Goal: Complete application form: Complete application form

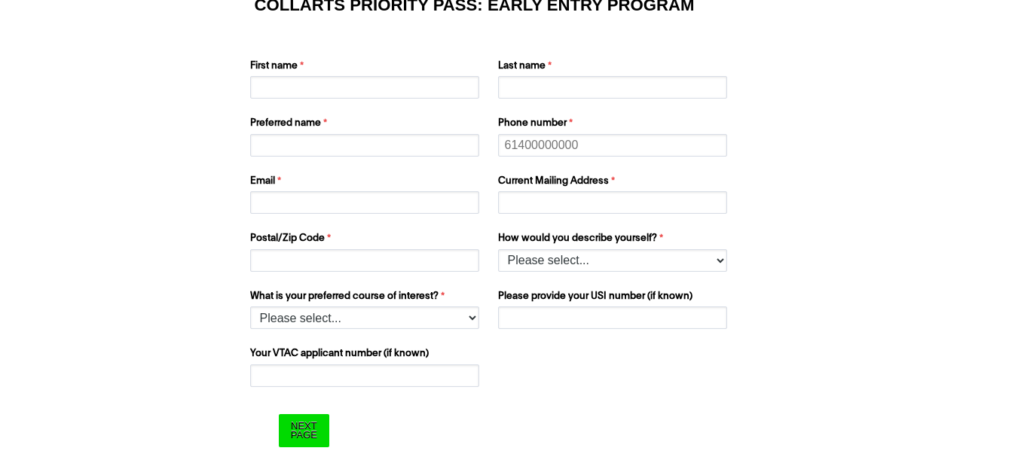
scroll to position [105, 0]
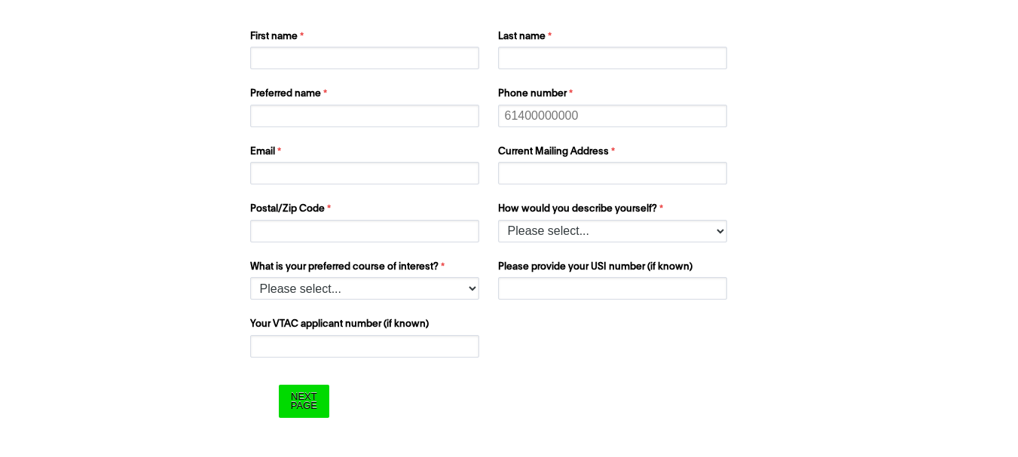
click at [851, 142] on div "COLLARTS PRIORITY PASS: EARLY ENTRY PROGRAM First name Last name Preferred name…" at bounding box center [509, 178] width 1006 height 545
click at [716, 240] on select "Please select... I’m currently in Year 12 I've completed Year 12 and took a gap…" at bounding box center [612, 231] width 229 height 23
click at [827, 191] on div "COLLARTS PRIORITY PASS: EARLY ENTRY PROGRAM First name Last name Preferred name…" at bounding box center [509, 178] width 1006 height 545
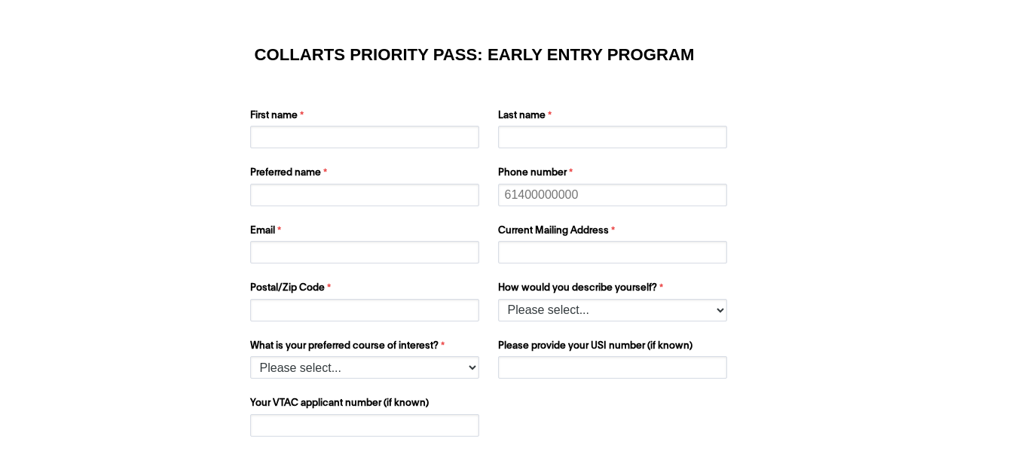
scroll to position [2, 0]
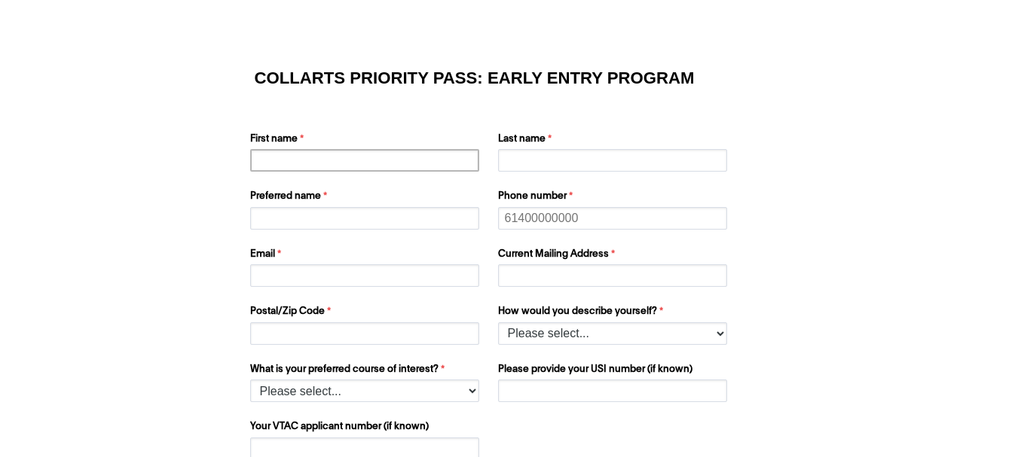
click at [322, 160] on input "First name" at bounding box center [364, 160] width 229 height 23
type input "[PERSON_NAME]"
type input "GBILIMOU"
type input "[PERSON_NAME]"
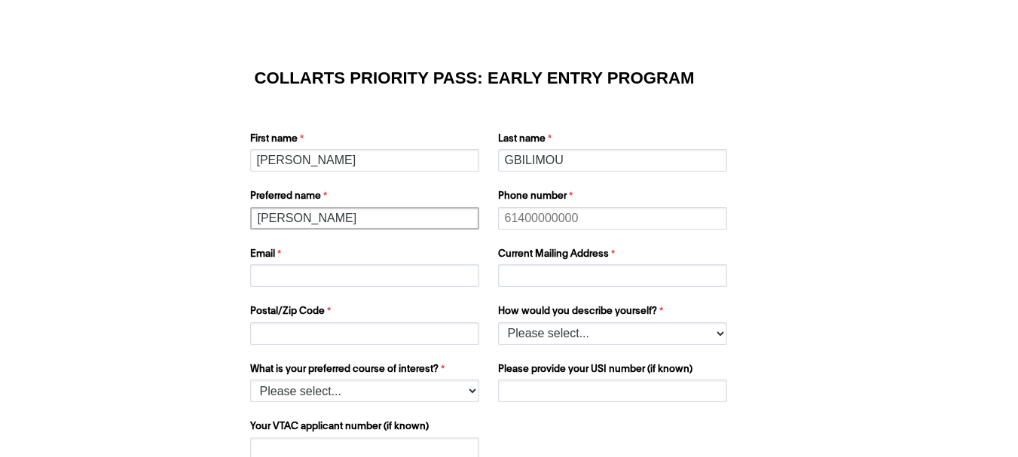
type input "[EMAIL_ADDRESS][DOMAIN_NAME]"
type input "Fass Baobab"
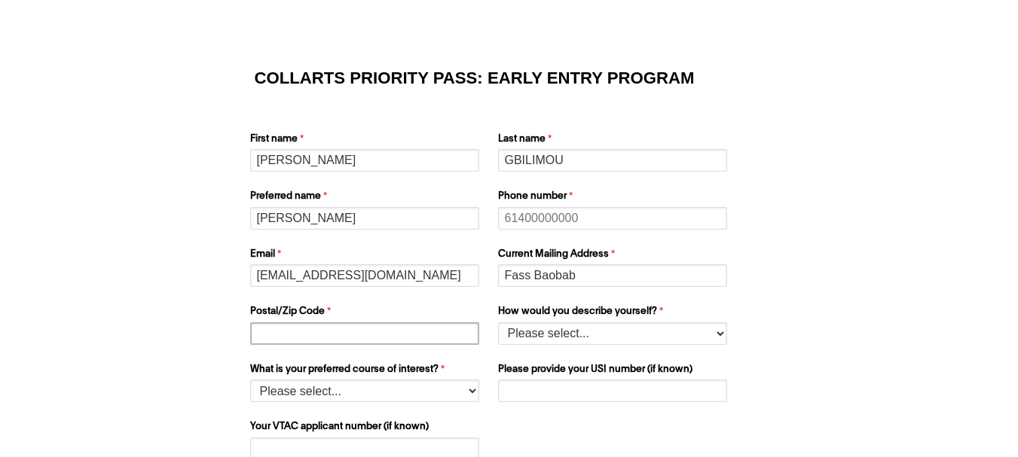
type input "246"
click at [579, 222] on input "Phone number" at bounding box center [612, 218] width 229 height 23
paste input "[URL][DOMAIN_NAME]"
type input "h"
type input "[PHONE_NUMBER]"
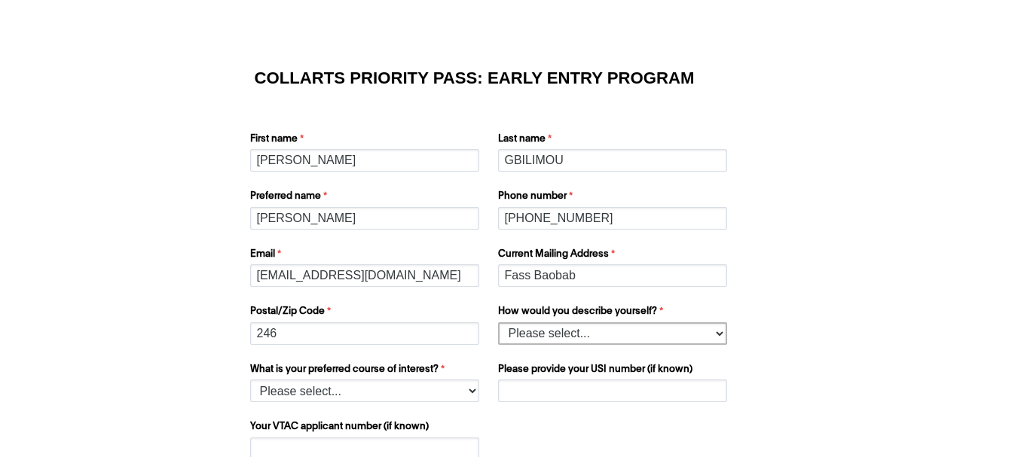
click at [711, 334] on select "Please select... I’m currently in Year 12 I've completed Year 12 and took a gap…" at bounding box center [612, 333] width 229 height 23
select select "tfa_978"
click at [498, 322] on select "Please select... I’m currently in Year 12 I've completed Year 12 and took a gap…" at bounding box center [612, 333] width 229 height 23
click at [1005, 451] on div "COLLARTS PRIORITY PASS: EARLY ENTRY PROGRAM First name [PERSON_NAME] Last name …" at bounding box center [509, 280] width 1006 height 545
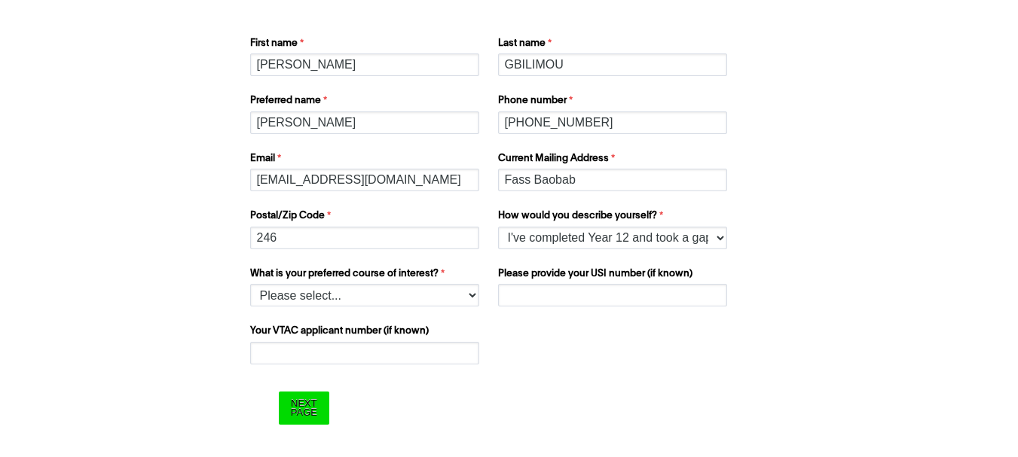
scroll to position [105, 0]
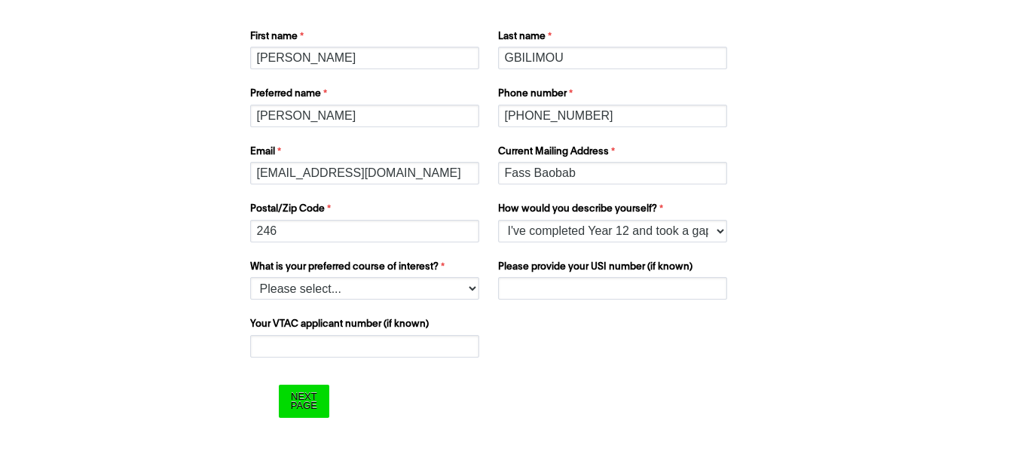
click at [481, 285] on div "What is your preferred course of interest? Please select... 2D Animation Acting…" at bounding box center [366, 280] width 245 height 47
click at [468, 292] on select "Please select... 2D Animation Acting Audio Engineering Comedy Digital & Social …" at bounding box center [364, 288] width 229 height 23
click at [250, 277] on select "Please select... 2D Animation Acting Audio Engineering Comedy Digital & Social …" at bounding box center [364, 288] width 229 height 23
click at [472, 290] on select "Please select... 2D Animation Acting Audio Engineering Comedy Digital & Social …" at bounding box center [364, 288] width 229 height 23
select select "tfa_1224"
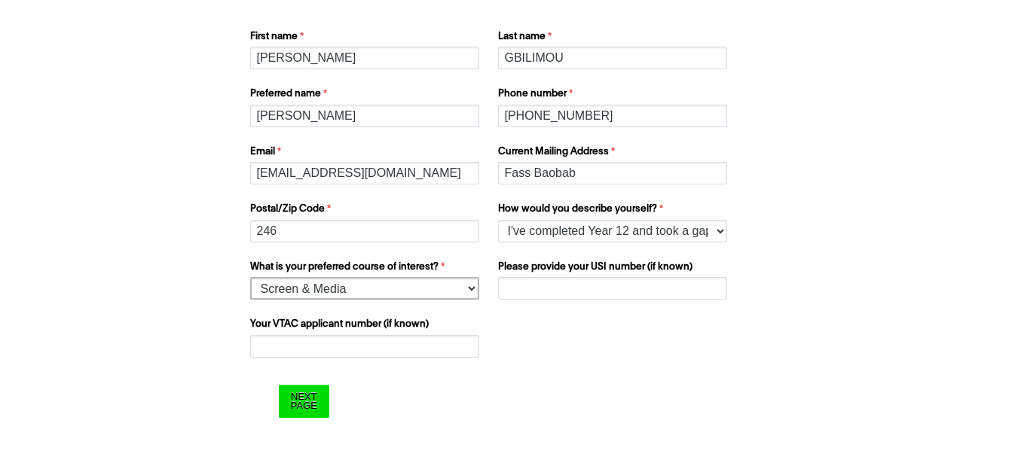
click at [250, 277] on select "Please select... 2D Animation Acting Audio Engineering Comedy Digital & Social …" at bounding box center [364, 288] width 229 height 23
click at [302, 398] on input "Next Page" at bounding box center [304, 401] width 50 height 32
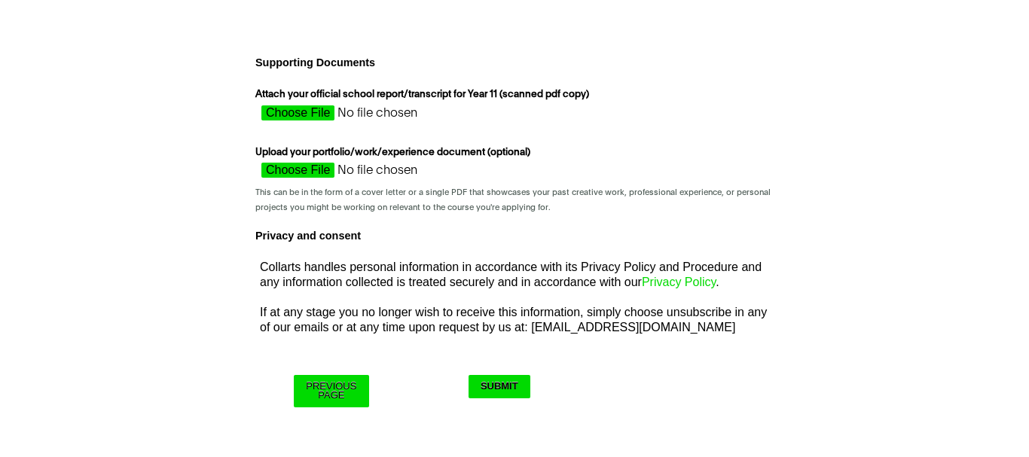
click at [330, 112] on input "Attach your official school report/transcript for Year 11 (scanned pdf copy)" at bounding box center [389, 116] width 268 height 23
type input "C:\fakepath\Bachelor degree English Transcript (2).pdf"
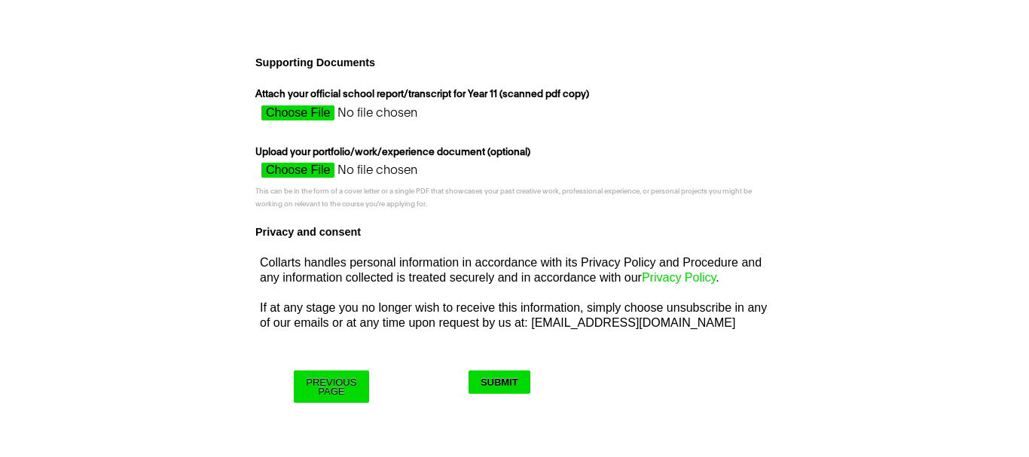
click at [325, 167] on input "Upload your portfolio/work/experience document (optional)" at bounding box center [389, 174] width 268 height 23
type input "C:\fakepath\[PERSON_NAME] CV Resume.pdf"
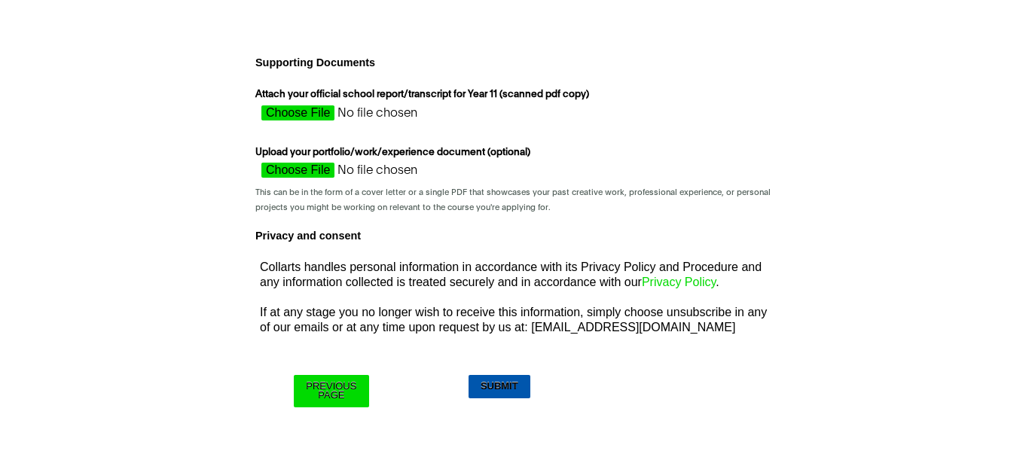
click at [503, 393] on input "Submit" at bounding box center [500, 386] width 62 height 23
